Goal: Find specific page/section: Find specific page/section

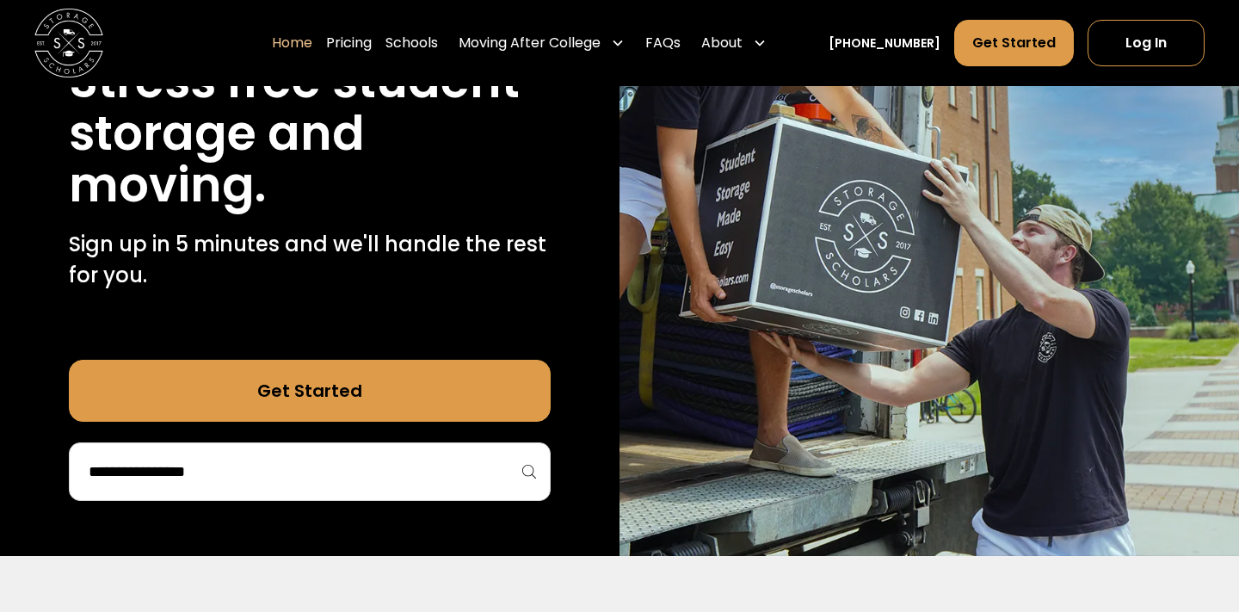
scroll to position [267, 0]
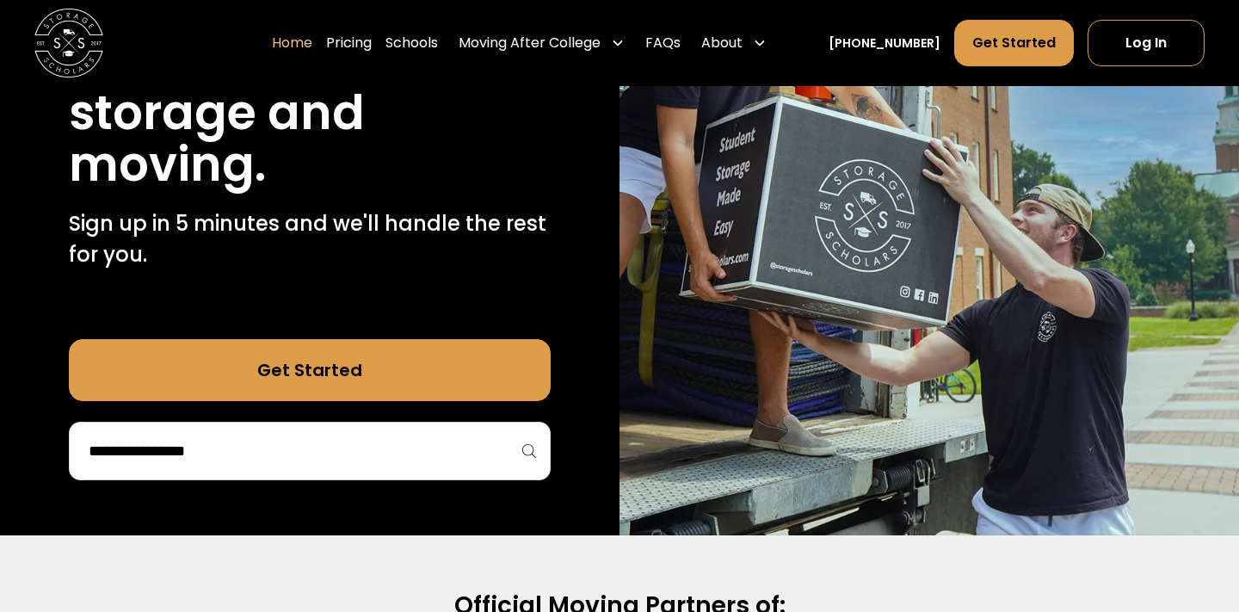
click at [267, 434] on div at bounding box center [310, 451] width 482 height 58
click at [249, 453] on input "search" at bounding box center [310, 450] width 446 height 29
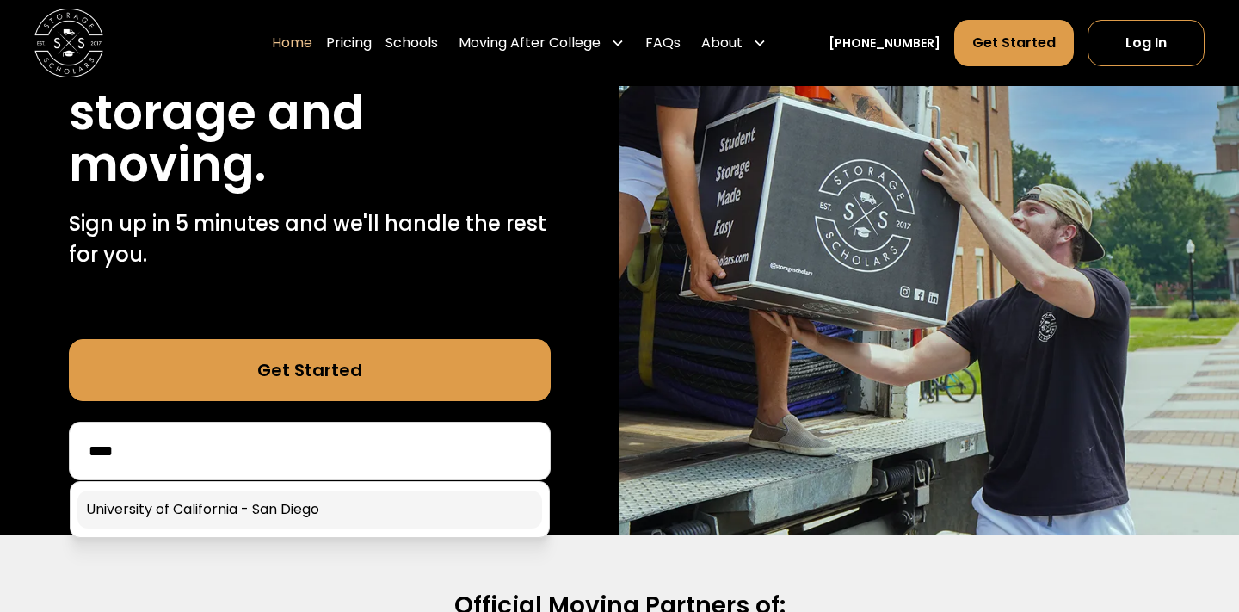
type input "****"
click at [262, 502] on link at bounding box center [309, 509] width 465 height 38
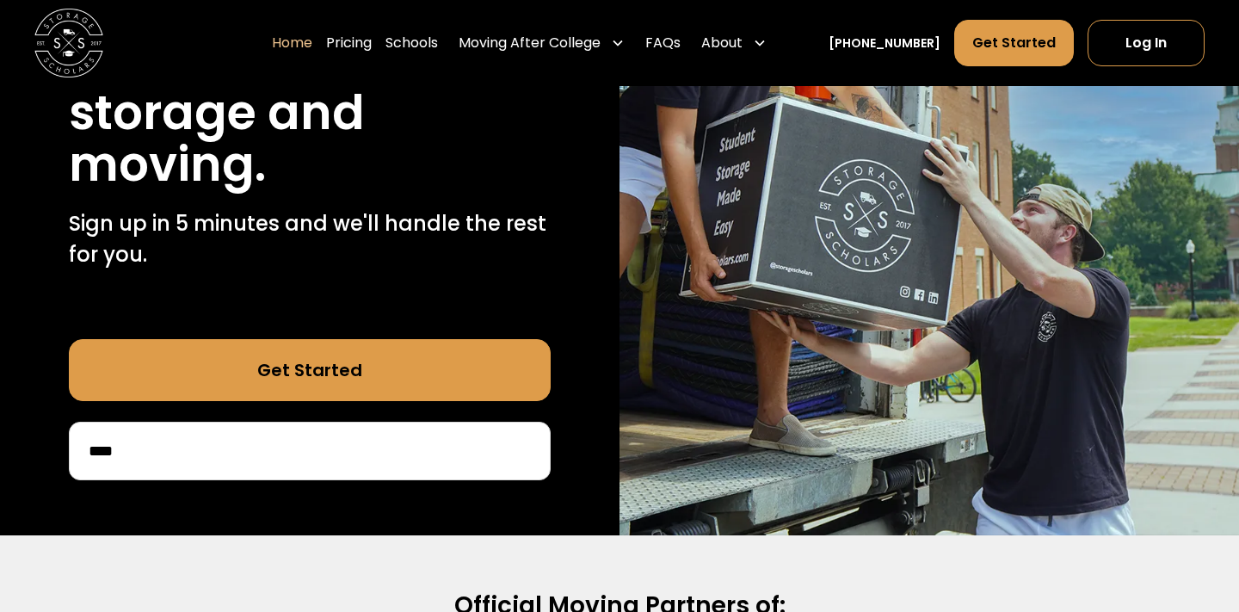
scroll to position [451, 0]
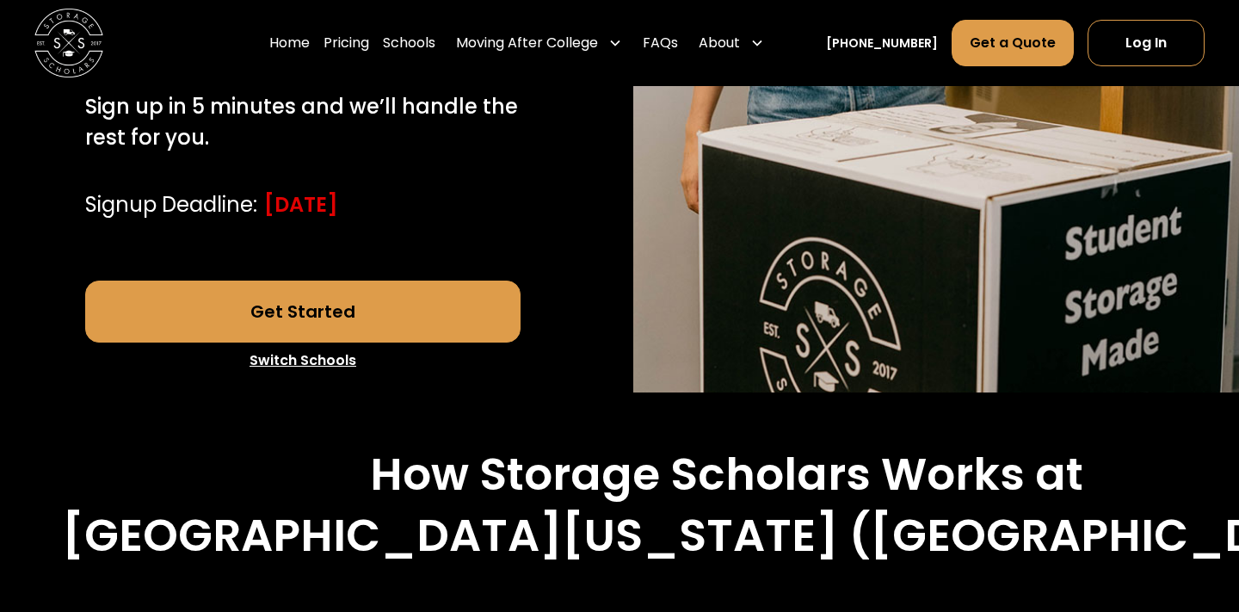
scroll to position [573, 0]
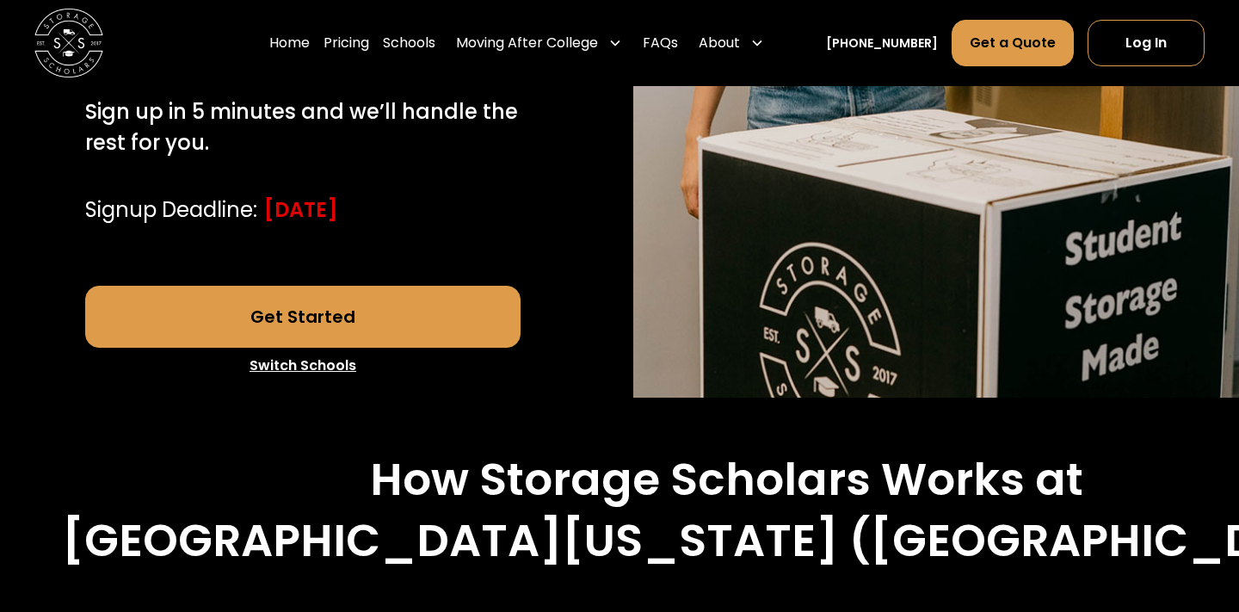
click at [413, 328] on link "Get Started" at bounding box center [303, 317] width 436 height 62
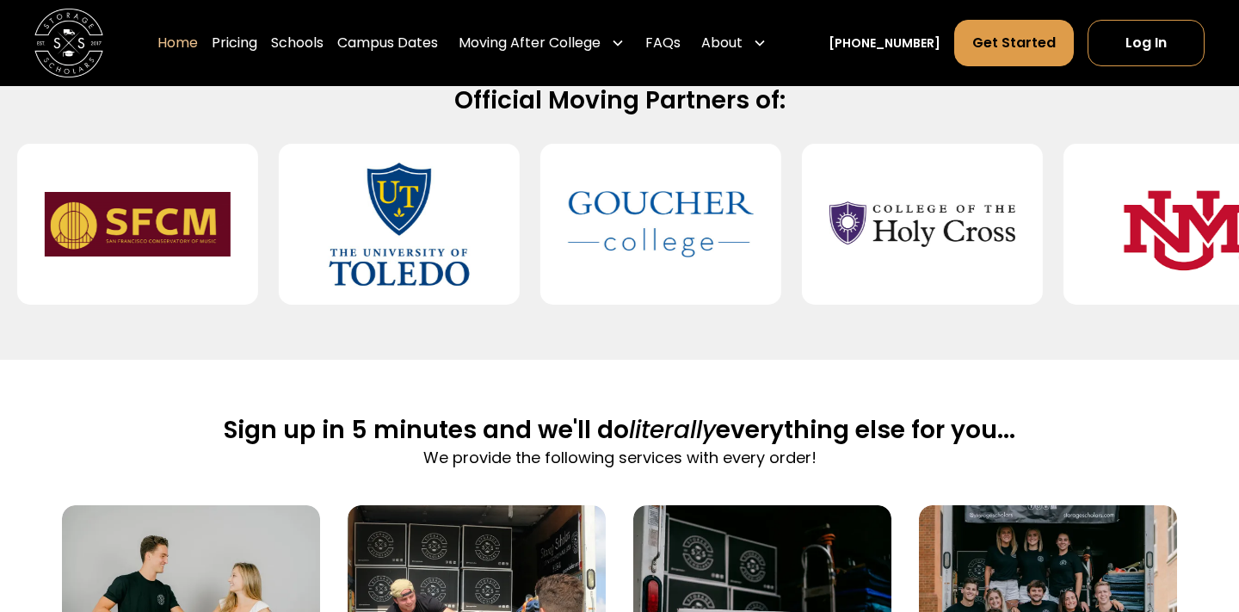
scroll to position [720, 0]
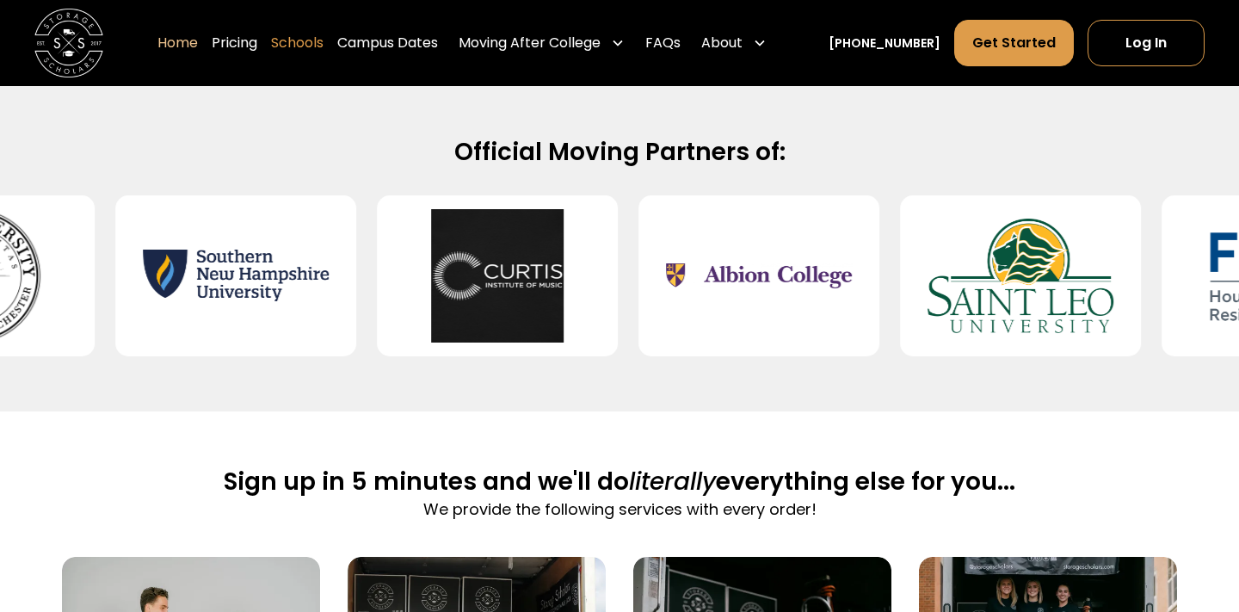
click at [323, 46] on link "Schools" at bounding box center [297, 43] width 52 height 48
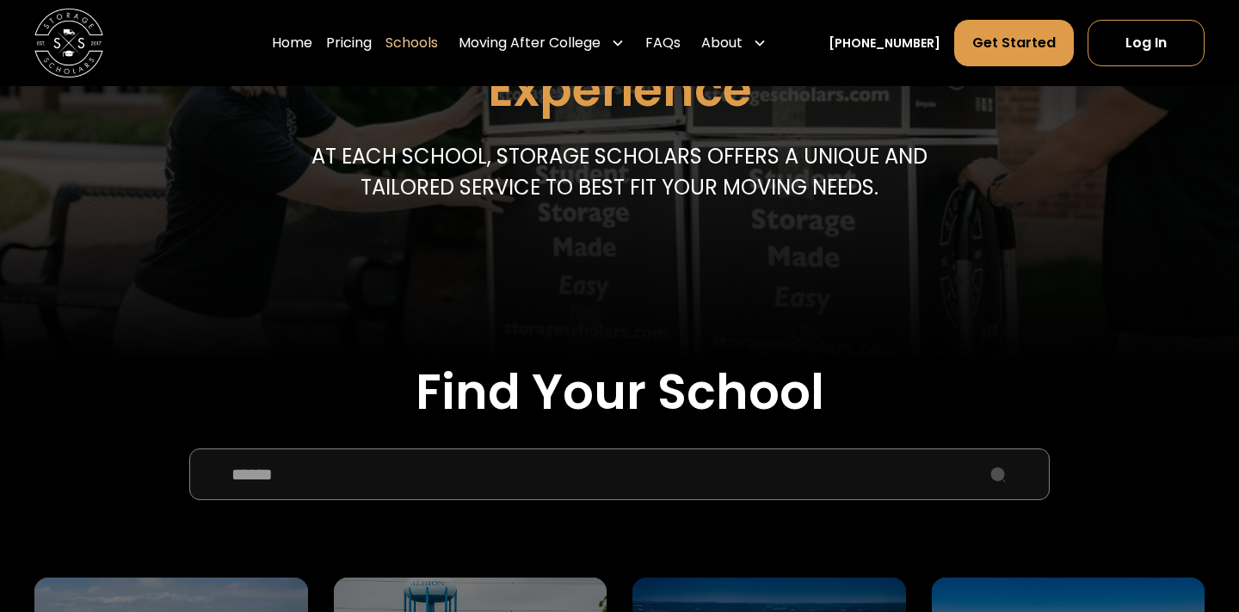
scroll to position [297, 0]
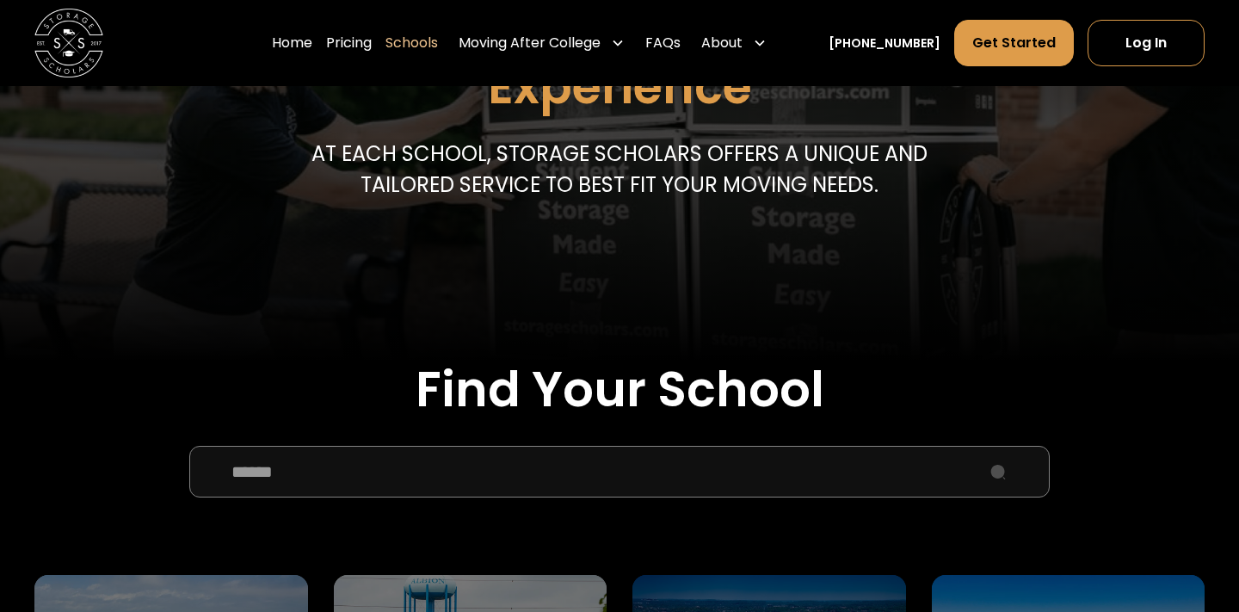
click at [263, 472] on input "School Select Form" at bounding box center [619, 472] width 860 height 52
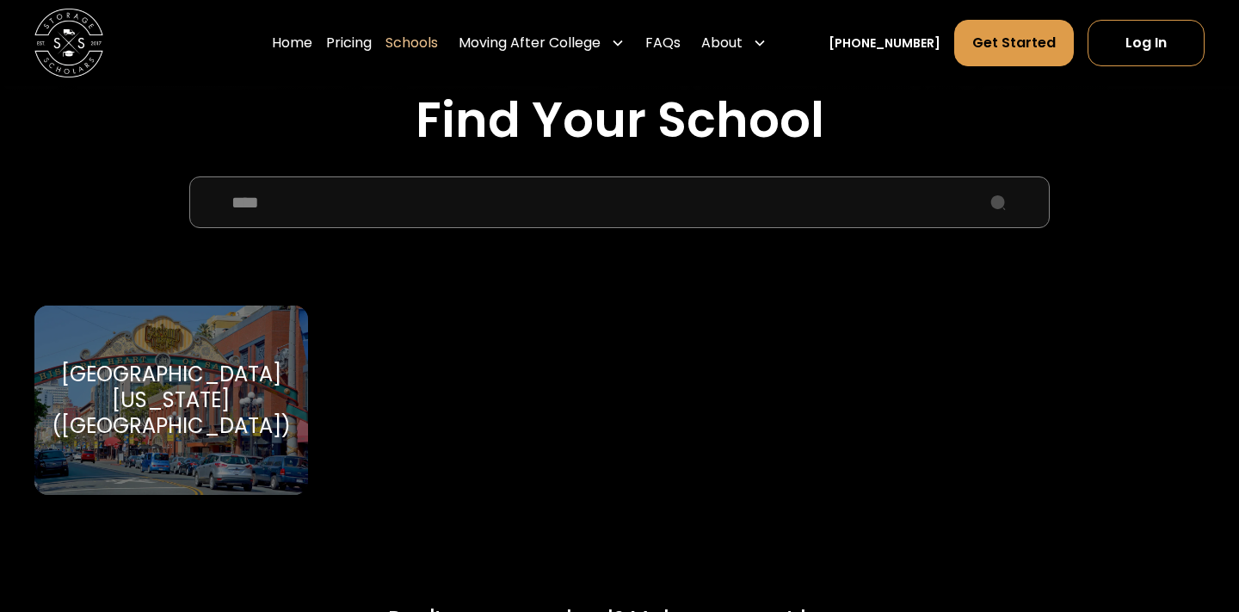
scroll to position [574, 0]
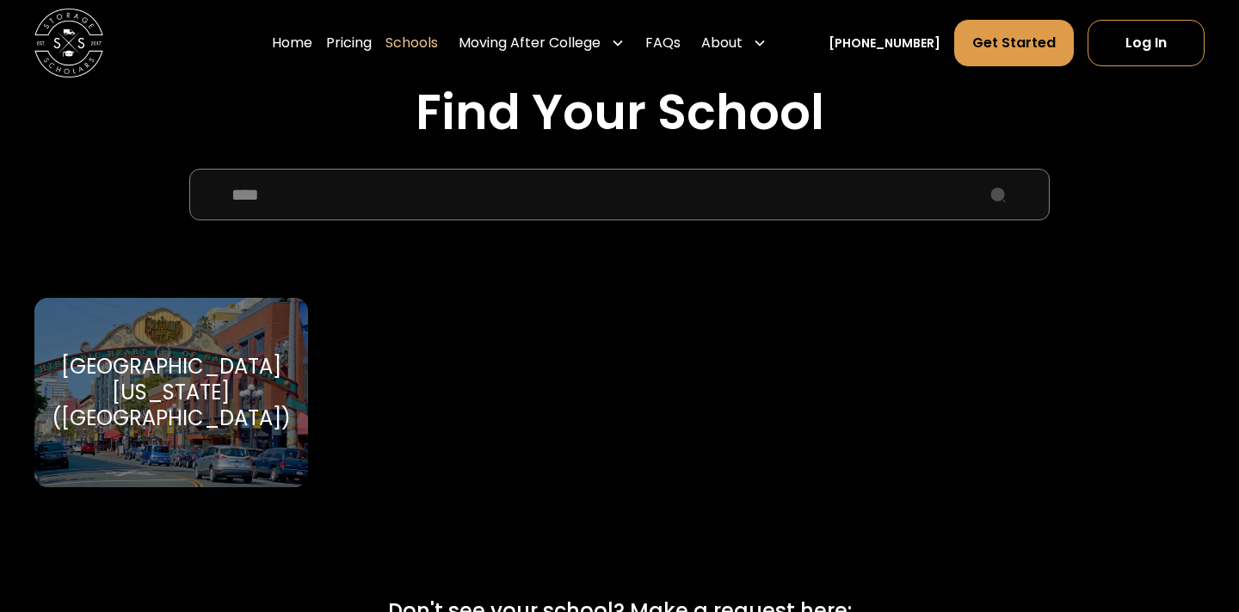
type input "****"
click at [151, 406] on div "[GEOGRAPHIC_DATA][US_STATE] ([GEOGRAPHIC_DATA])" at bounding box center [171, 392] width 239 height 77
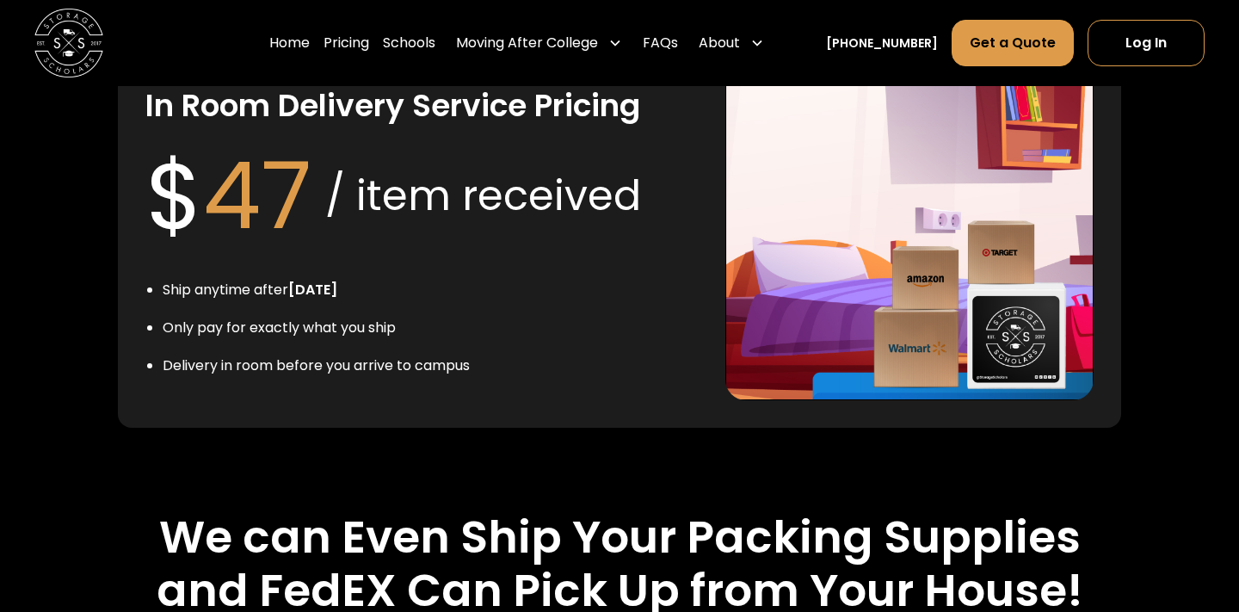
scroll to position [3330, 0]
